Goal: Book appointment/travel/reservation

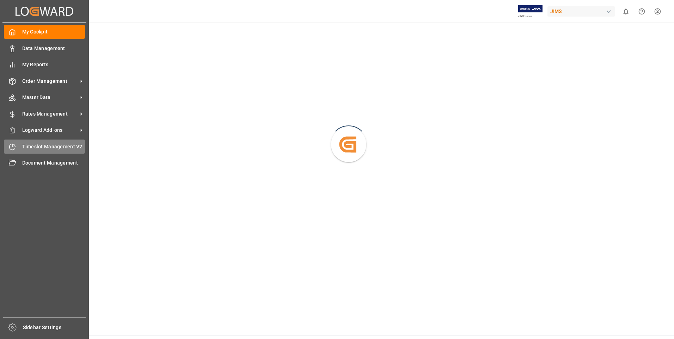
click at [16, 147] on div "Timeslot Management V2 Timeslot Management V2" at bounding box center [44, 147] width 81 height 14
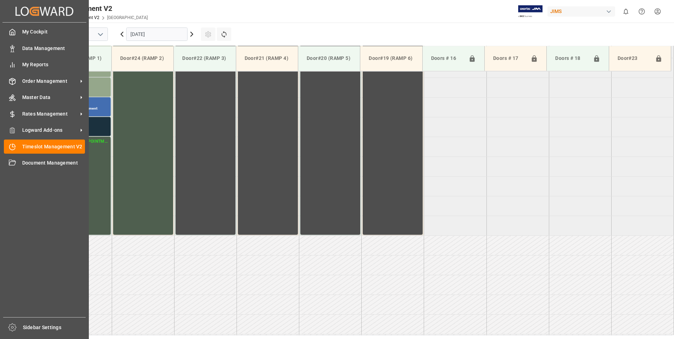
scroll to position [311, 0]
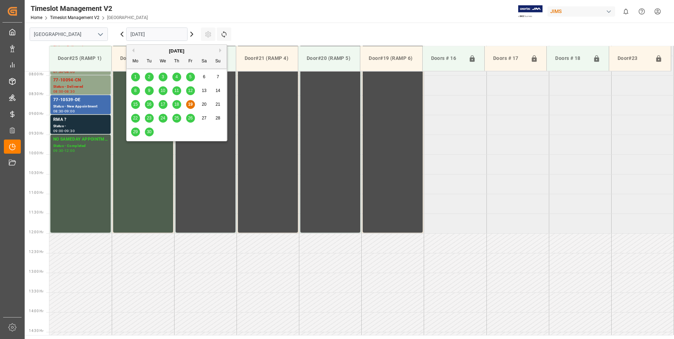
click at [144, 33] on input "[DATE]" at bounding box center [156, 33] width 61 height 13
click at [134, 119] on span "22" at bounding box center [135, 118] width 5 height 5
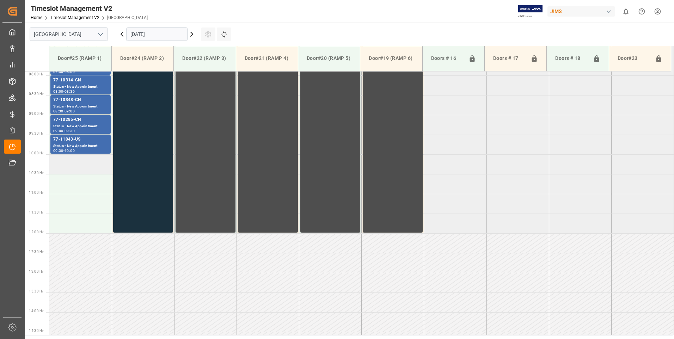
click at [67, 163] on td at bounding box center [80, 164] width 62 height 20
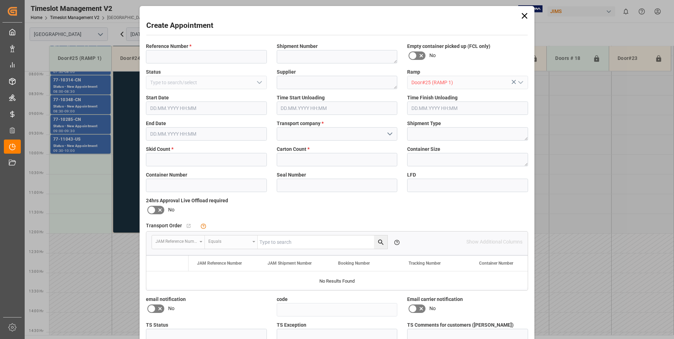
type input "[DATE] 10:00"
type input "[DATE] 10:30"
click at [163, 55] on input at bounding box center [206, 56] width 121 height 13
type input "77-10212-cn"
click at [167, 157] on input "text" at bounding box center [206, 159] width 121 height 13
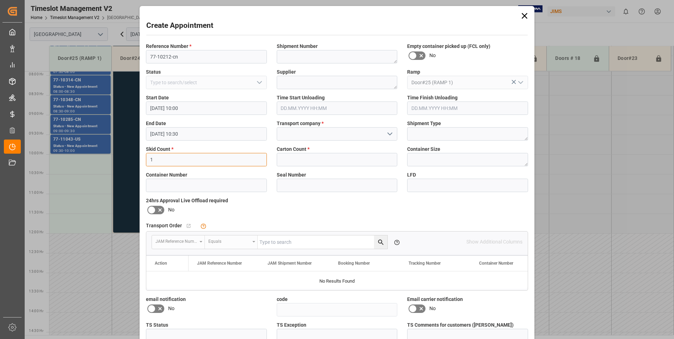
type input "1"
click at [293, 156] on input "text" at bounding box center [337, 159] width 121 height 13
type input "18"
click at [289, 133] on input at bounding box center [337, 133] width 121 height 13
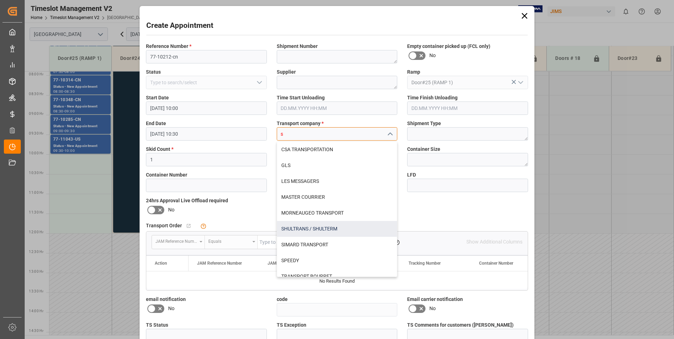
click at [311, 225] on div "SHULTRANS / SHULTERM" at bounding box center [337, 229] width 120 height 16
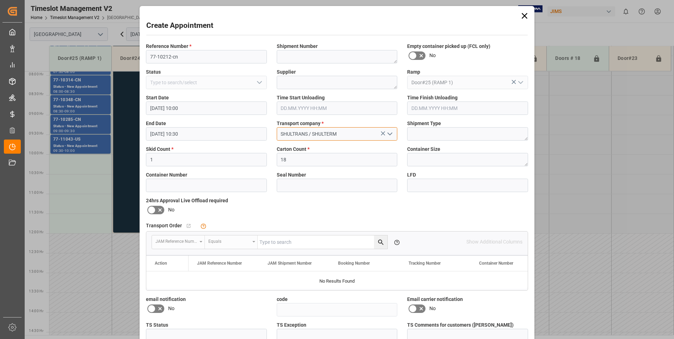
type input "SHULTRANS / SHULTERM"
click at [151, 210] on icon at bounding box center [151, 210] width 8 height 8
click at [0, 0] on input "checkbox" at bounding box center [0, 0] width 0 height 0
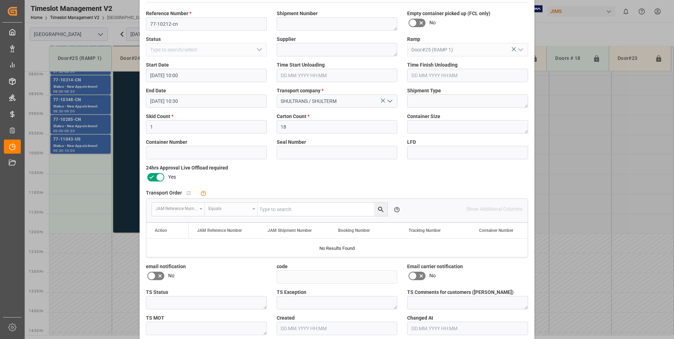
scroll to position [65, 0]
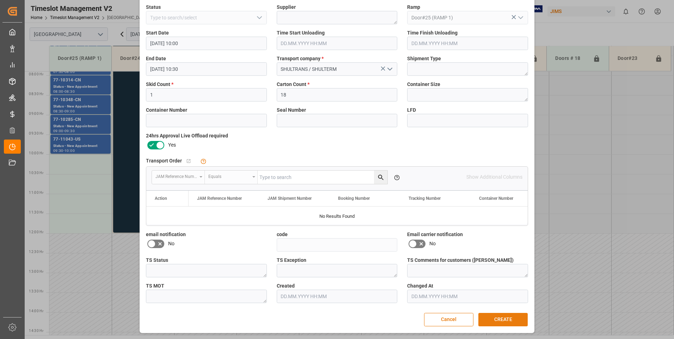
click at [496, 321] on button "CREATE" at bounding box center [502, 319] width 49 height 13
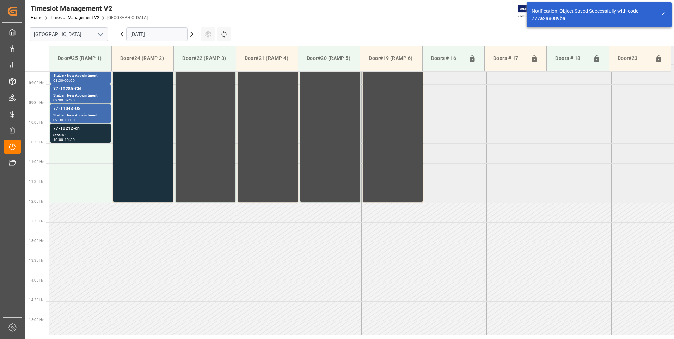
scroll to position [351, 0]
